Goal: Go to known website: Go to known website

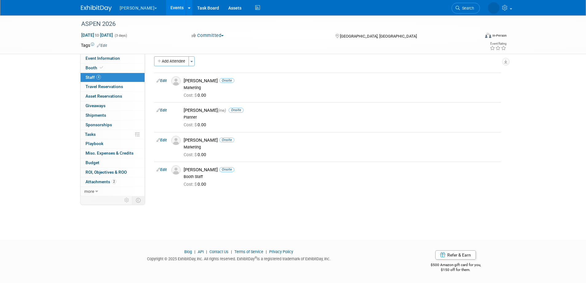
scroll to position [6, 0]
click at [166, 9] on link "Events" at bounding box center [177, 7] width 22 height 15
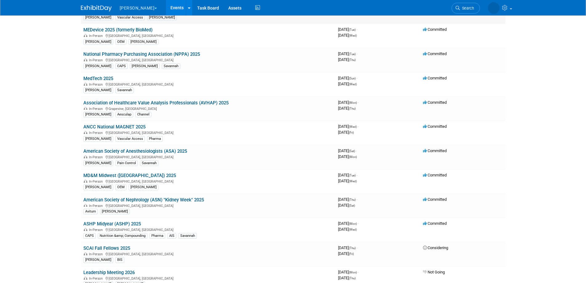
scroll to position [69, 0]
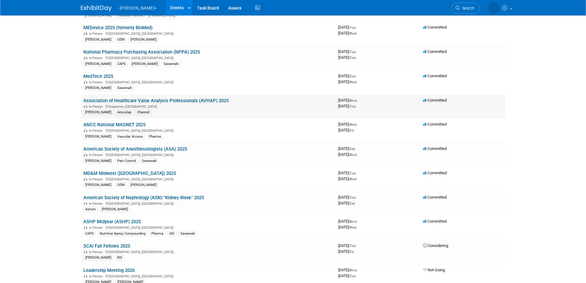
click at [176, 99] on link "Association of Healthcare Value Analysis Professionals (AVHAP) 2025" at bounding box center [155, 101] width 145 height 6
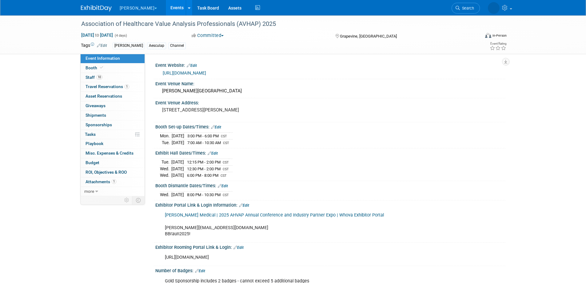
click at [206, 72] on link "https://whova.com/web/6DFrpiPII9lcPWQMzqW5BhoioIruCXt1cU5Vzyy1Sj4%3D/" at bounding box center [184, 72] width 43 height 5
